Goal: Check status: Check status

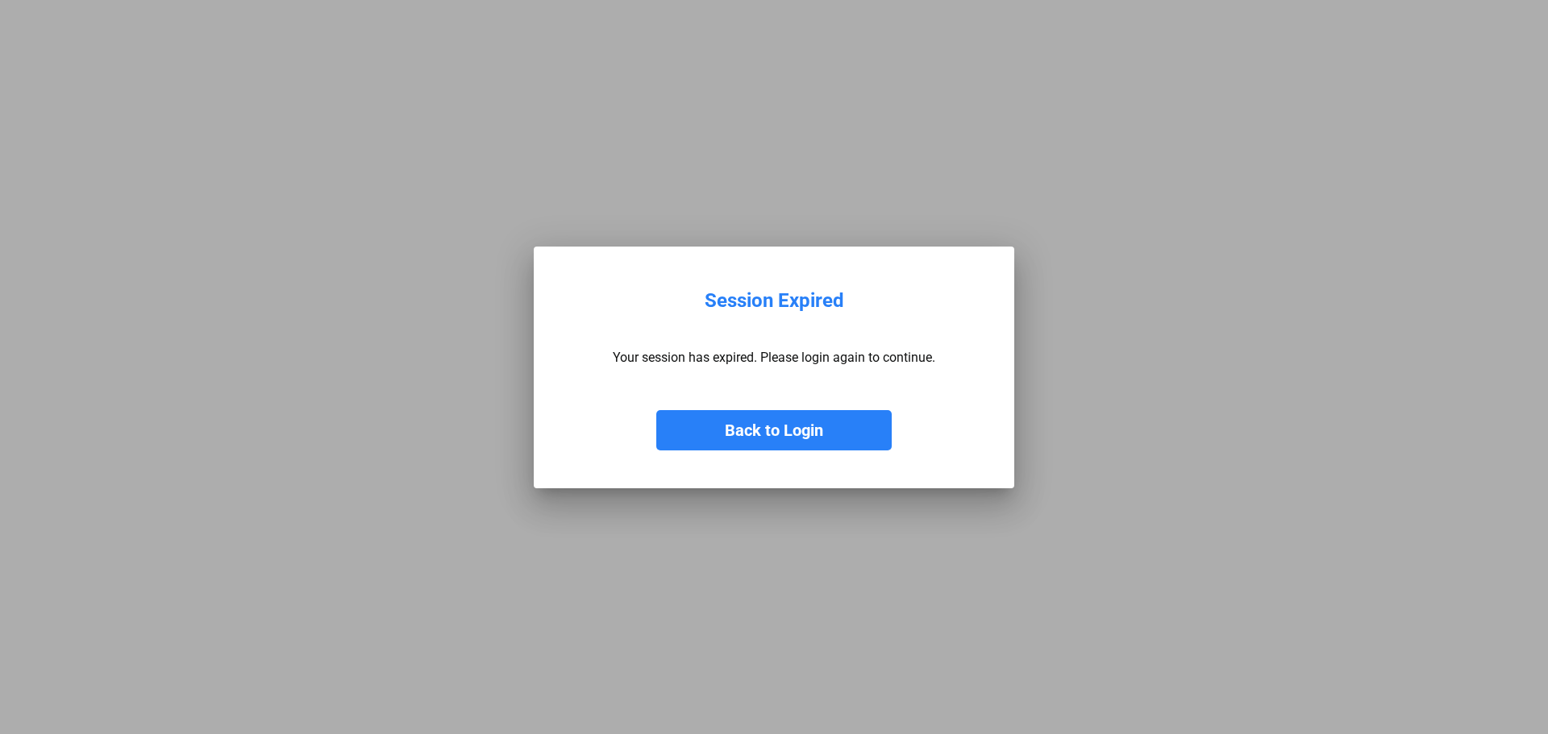
click at [785, 439] on button "Back to Login" at bounding box center [773, 430] width 235 height 40
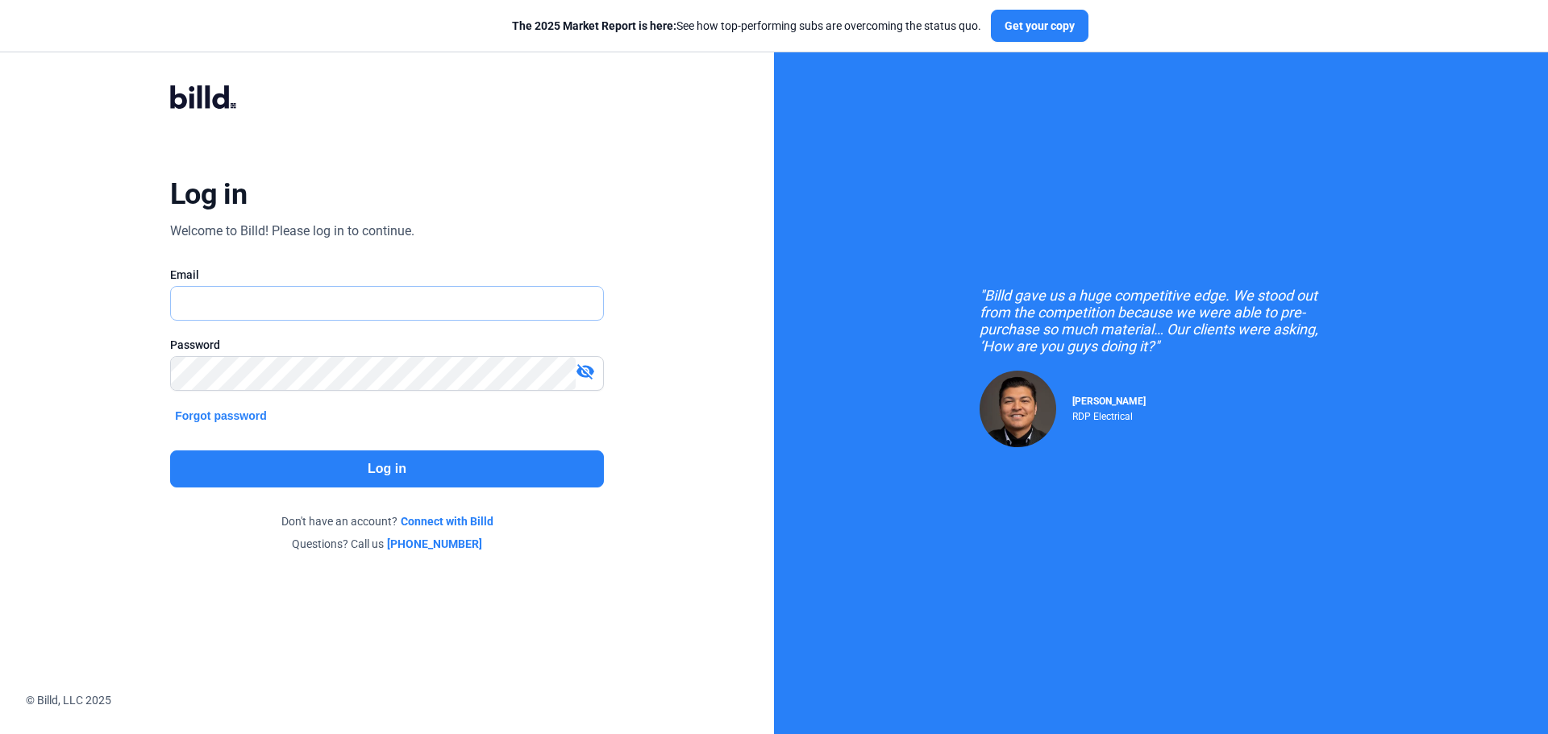
type input "[PERSON_NAME][EMAIL_ADDRESS][DOMAIN_NAME]"
click at [386, 463] on button "Log in" at bounding box center [387, 469] width 434 height 37
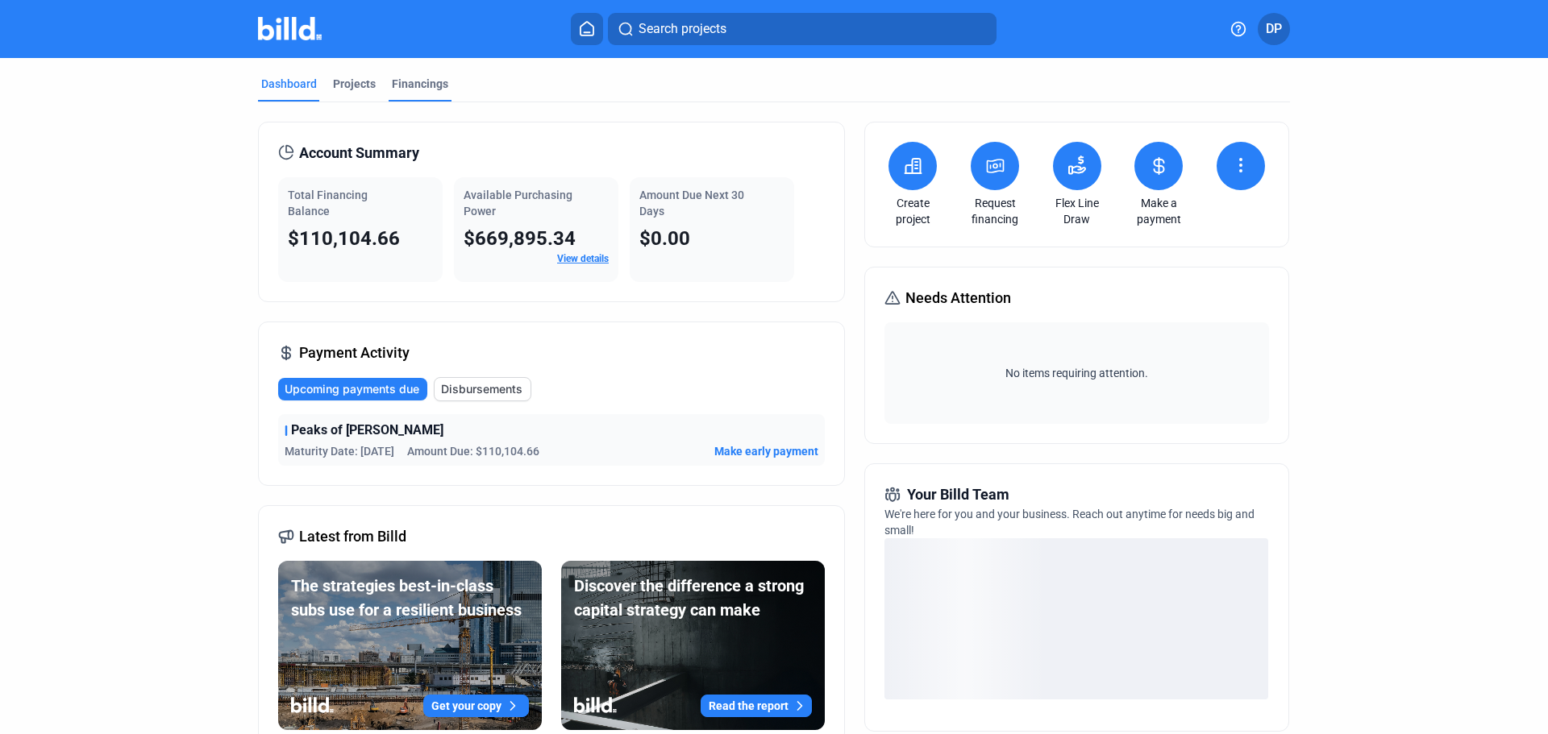
click at [419, 81] on div "Financings" at bounding box center [420, 84] width 56 height 16
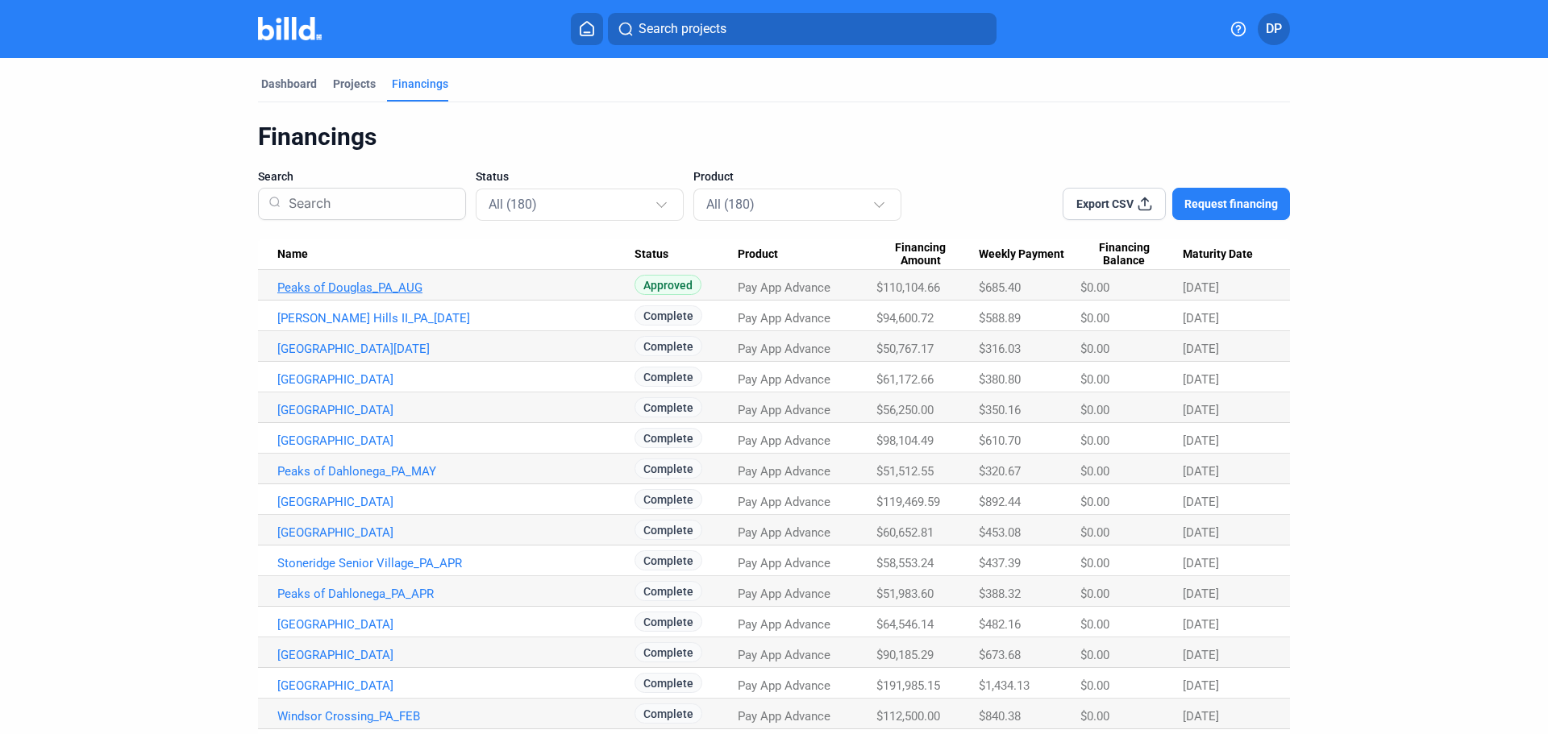
click at [352, 293] on link "Peaks of Douglas_PA_AUG" at bounding box center [455, 288] width 357 height 15
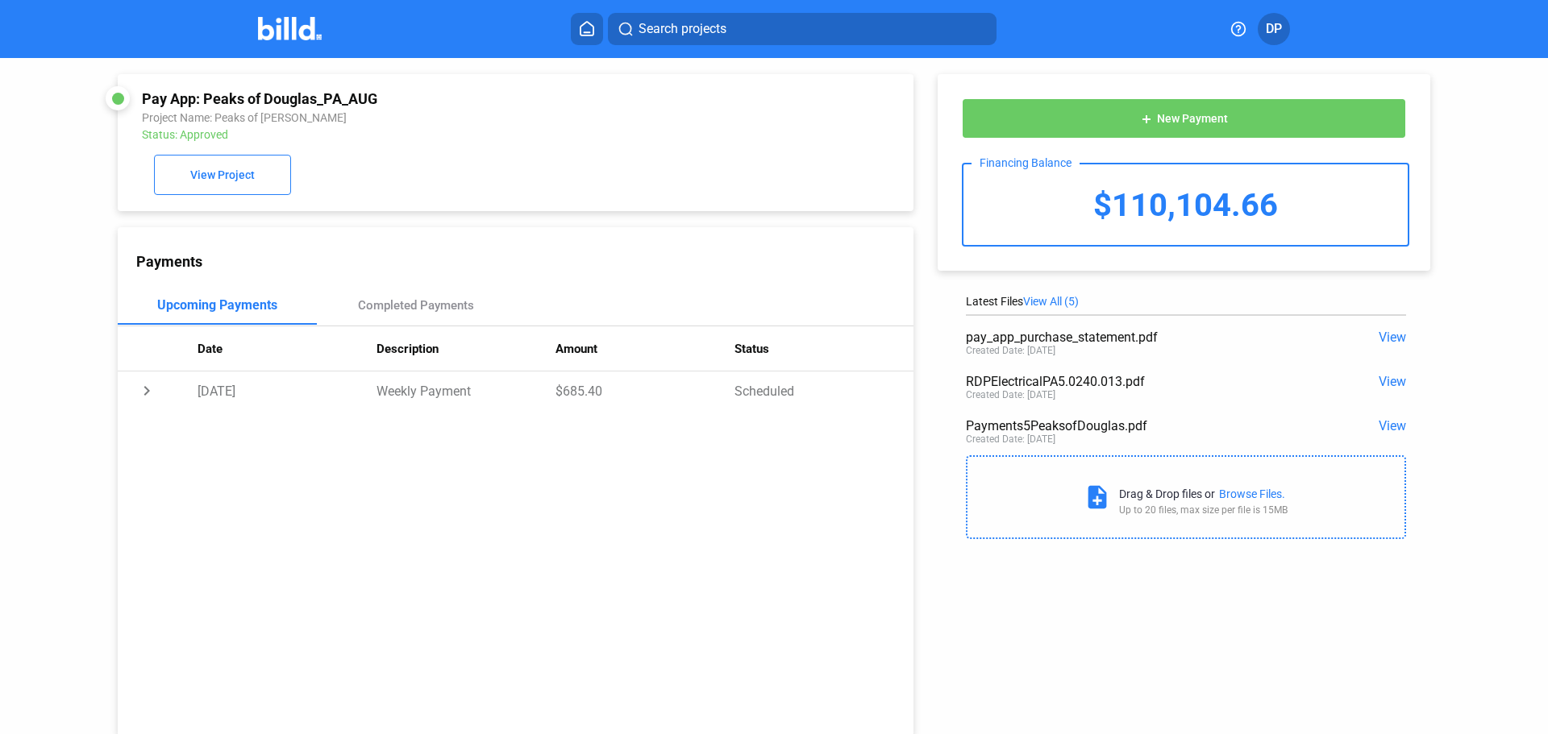
click at [1378, 341] on span "View" at bounding box center [1391, 337] width 27 height 15
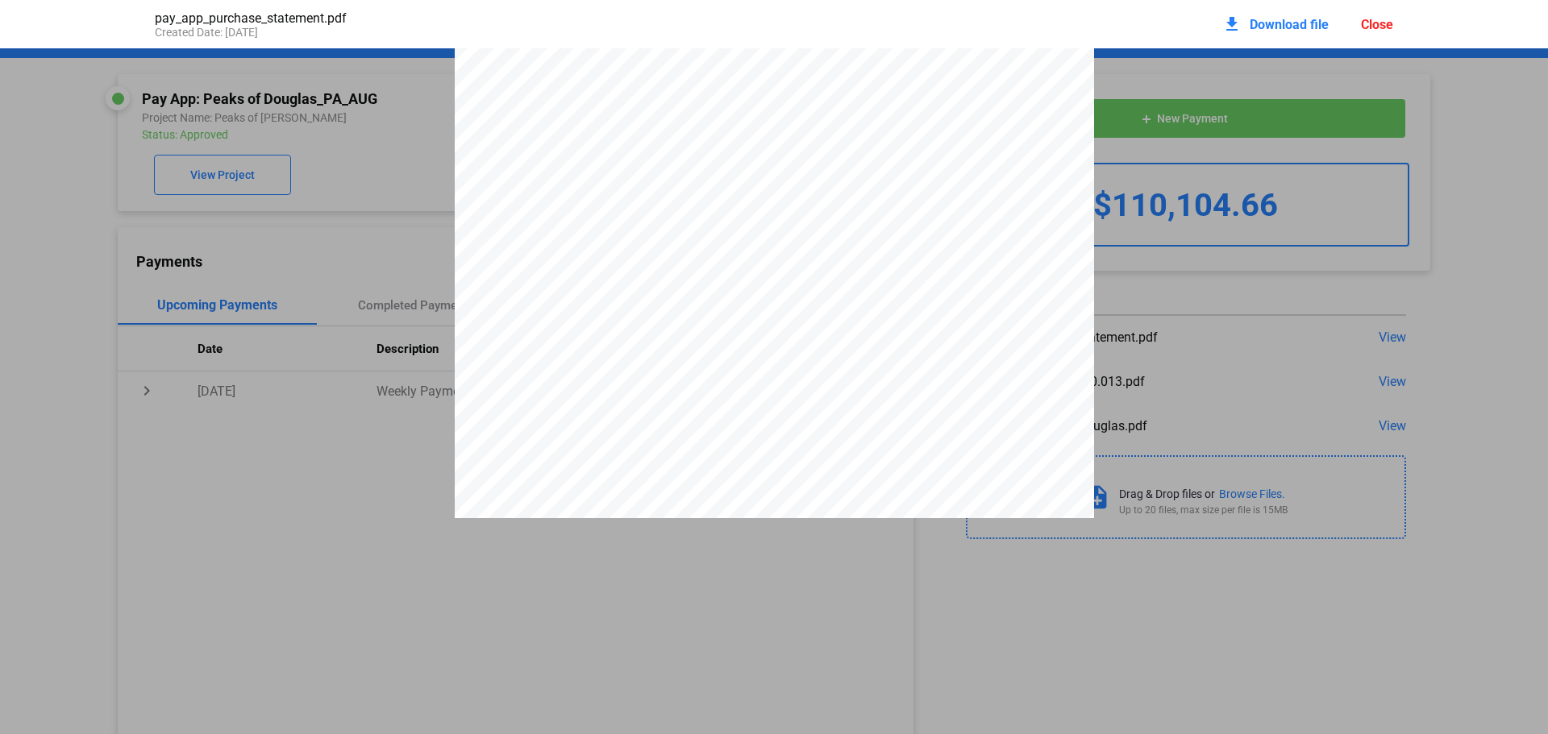
scroll to position [35, 0]
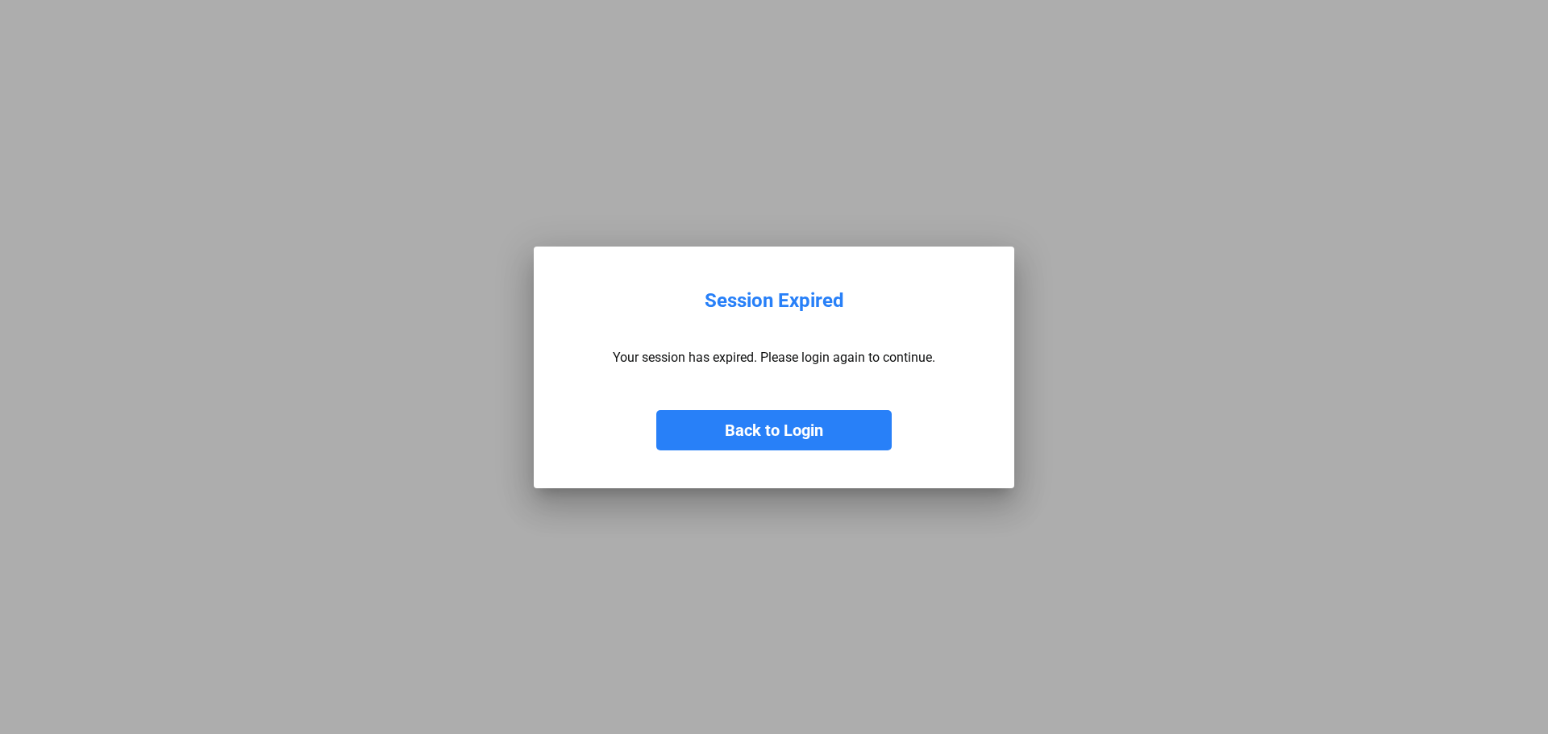
click at [792, 426] on button "Back to Login" at bounding box center [773, 430] width 235 height 40
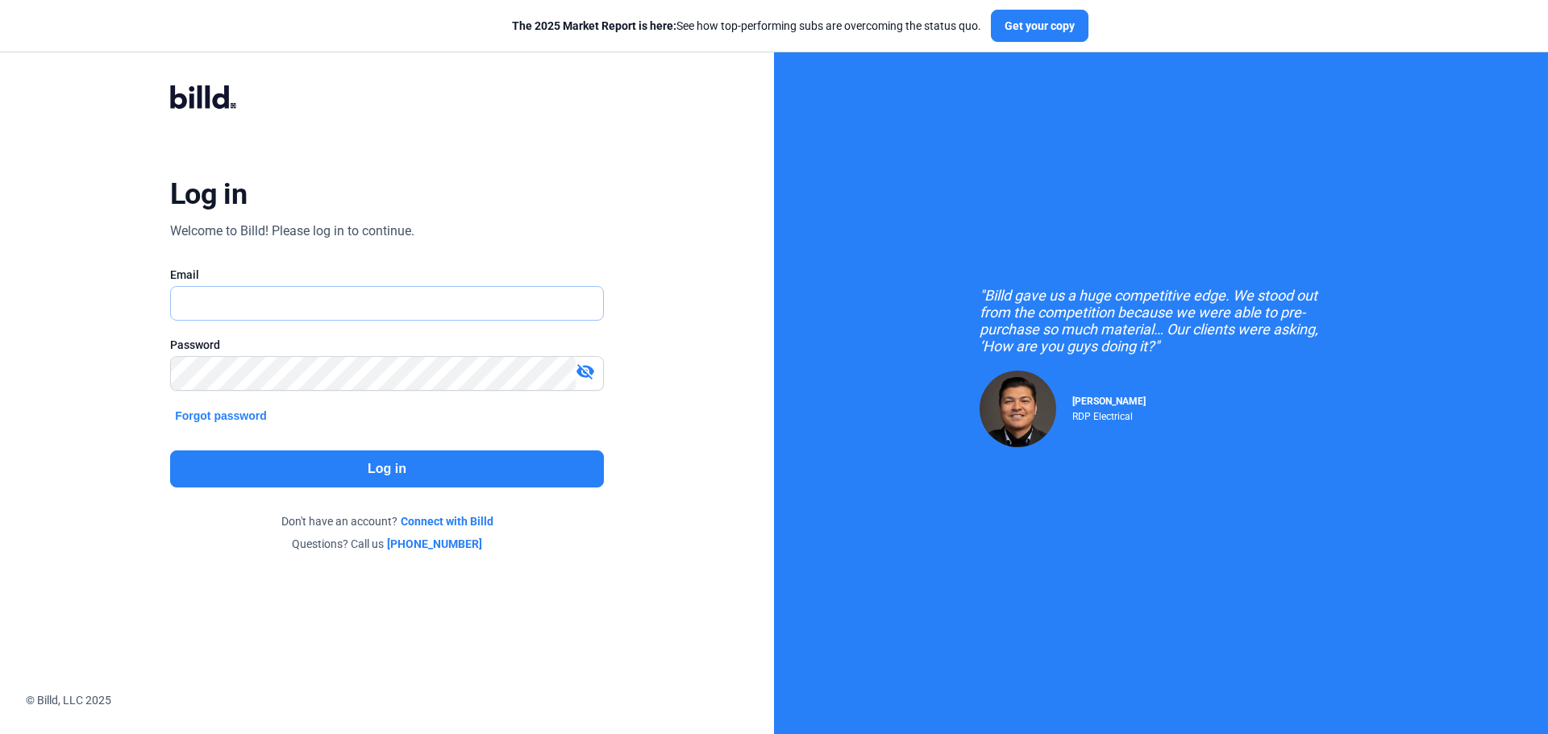
type input "[PERSON_NAME][EMAIL_ADDRESS][DOMAIN_NAME]"
click at [389, 483] on button "Log in" at bounding box center [387, 469] width 434 height 37
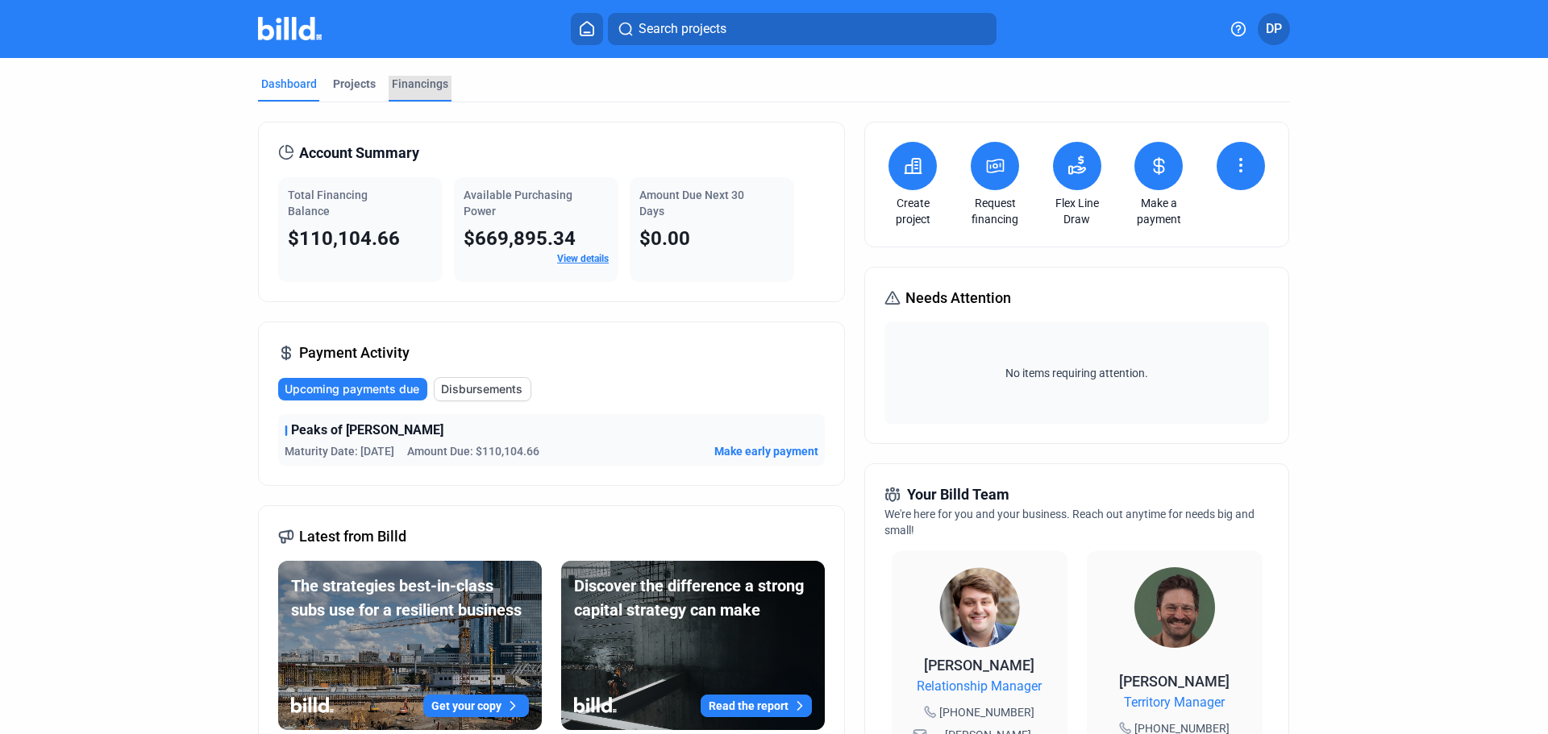
click at [425, 81] on div "Financings" at bounding box center [420, 84] width 56 height 16
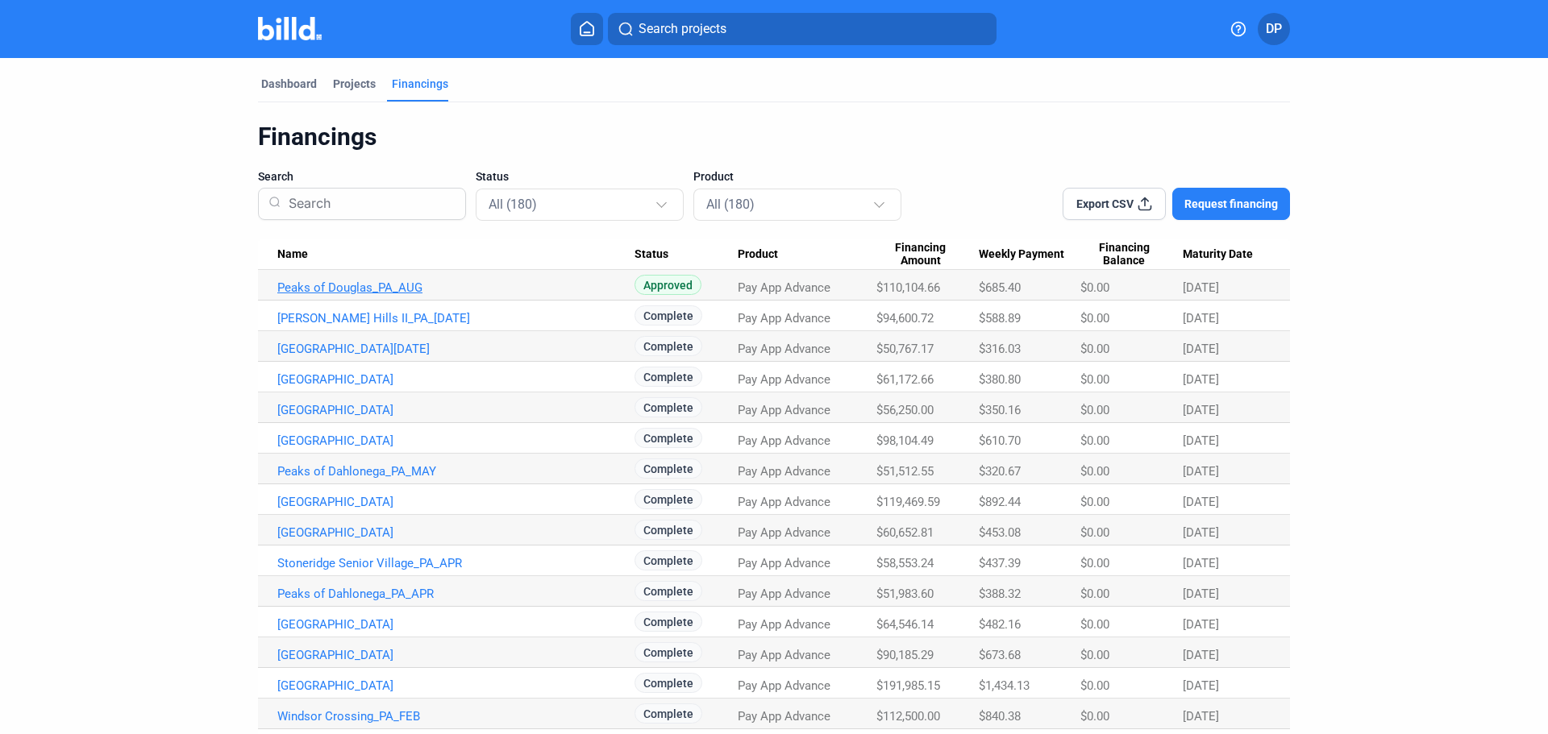
click at [369, 293] on link "Peaks of Douglas_PA_AUG" at bounding box center [455, 288] width 357 height 15
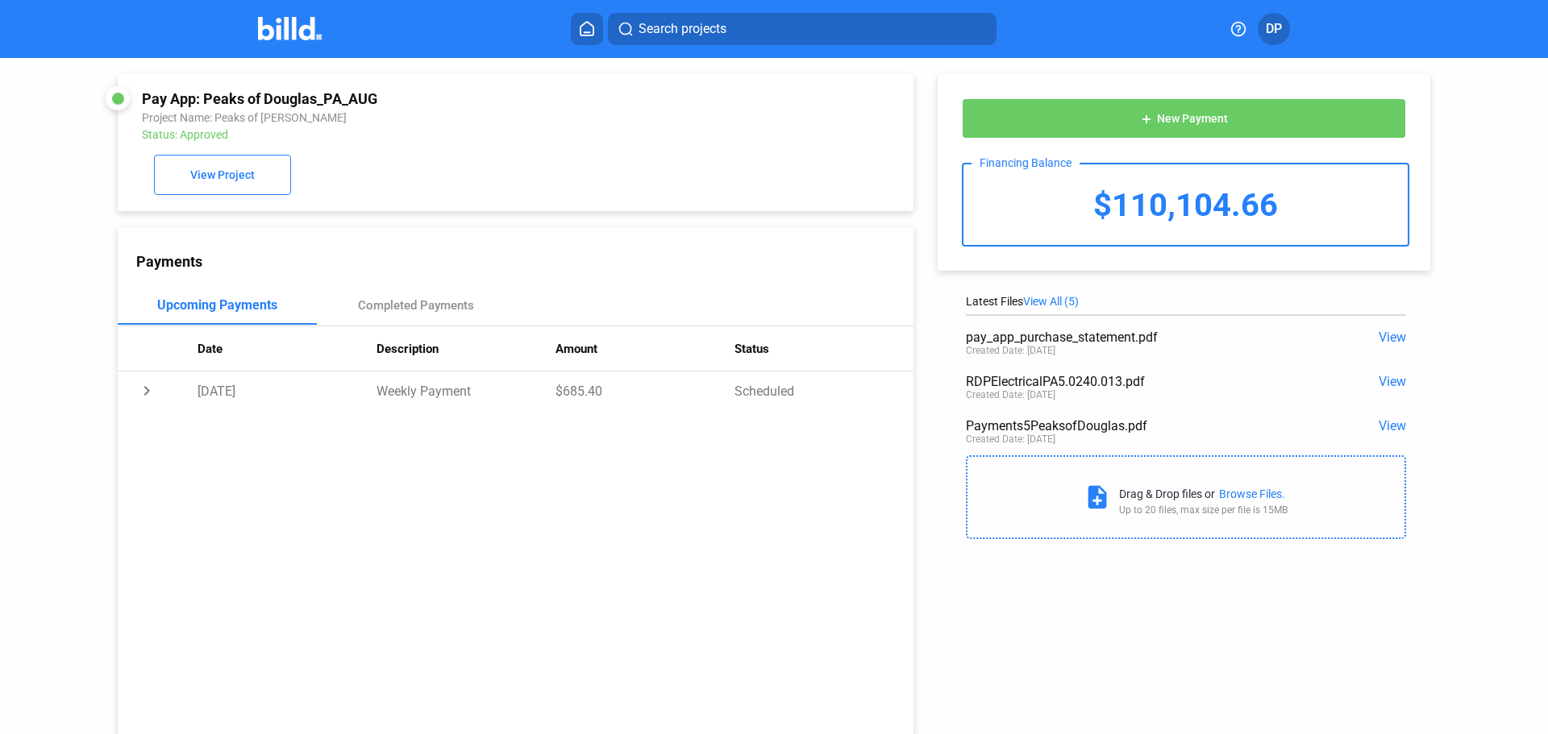
click at [1383, 337] on span "View" at bounding box center [1391, 337] width 27 height 15
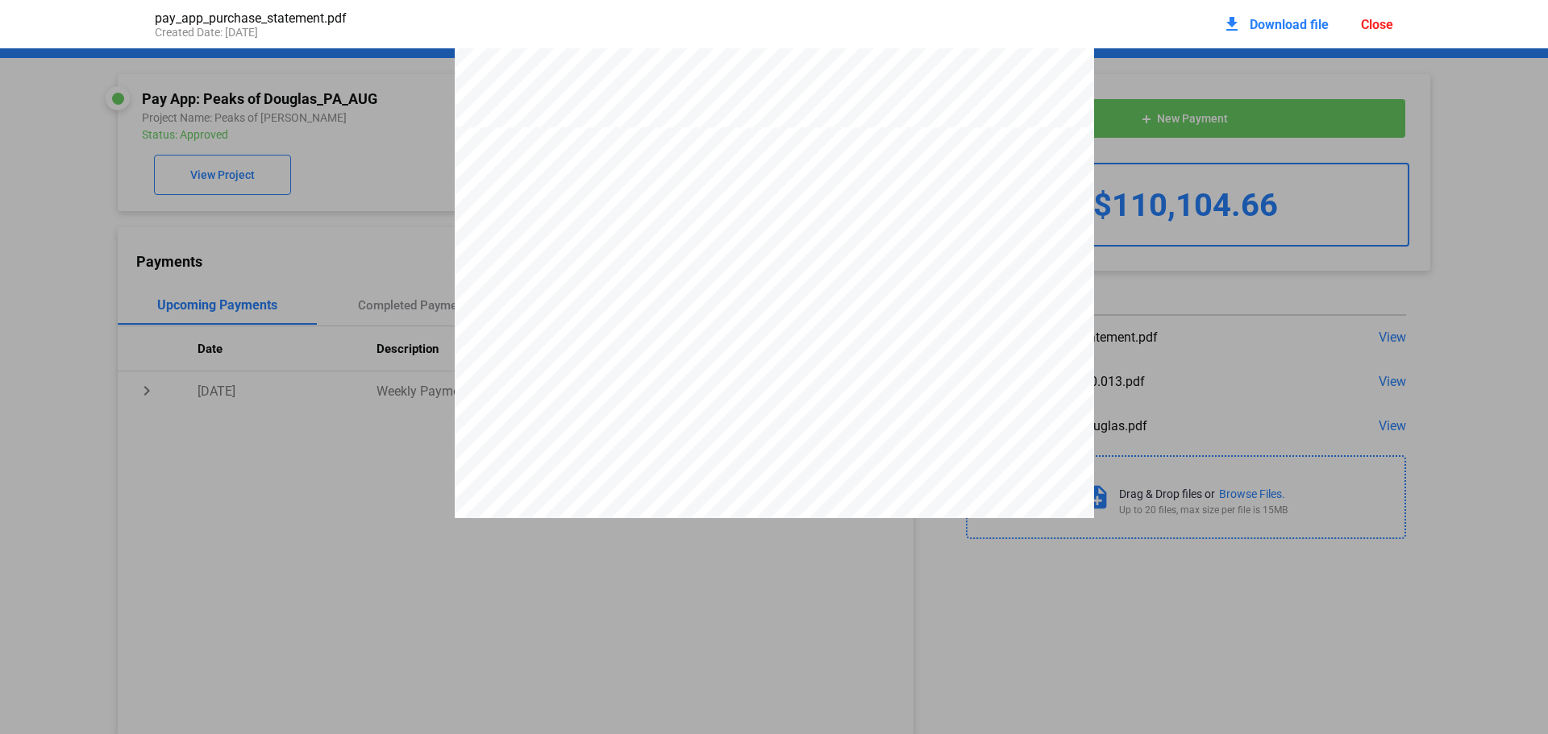
scroll to position [1727, 0]
click at [1374, 24] on div "Close" at bounding box center [1377, 24] width 32 height 15
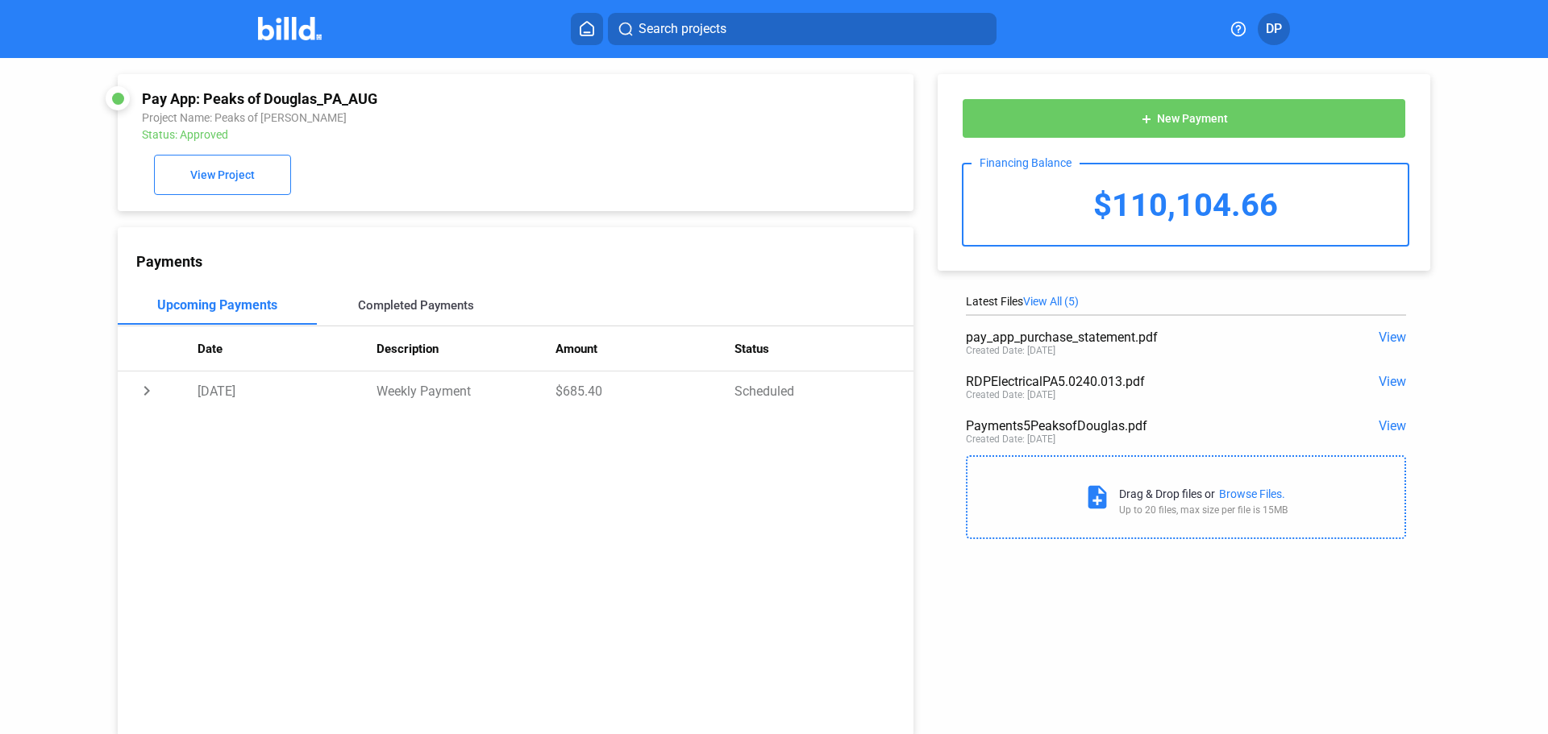
click at [431, 313] on div "Completed Payments" at bounding box center [416, 305] width 116 height 15
